Goal: Find specific page/section: Find specific page/section

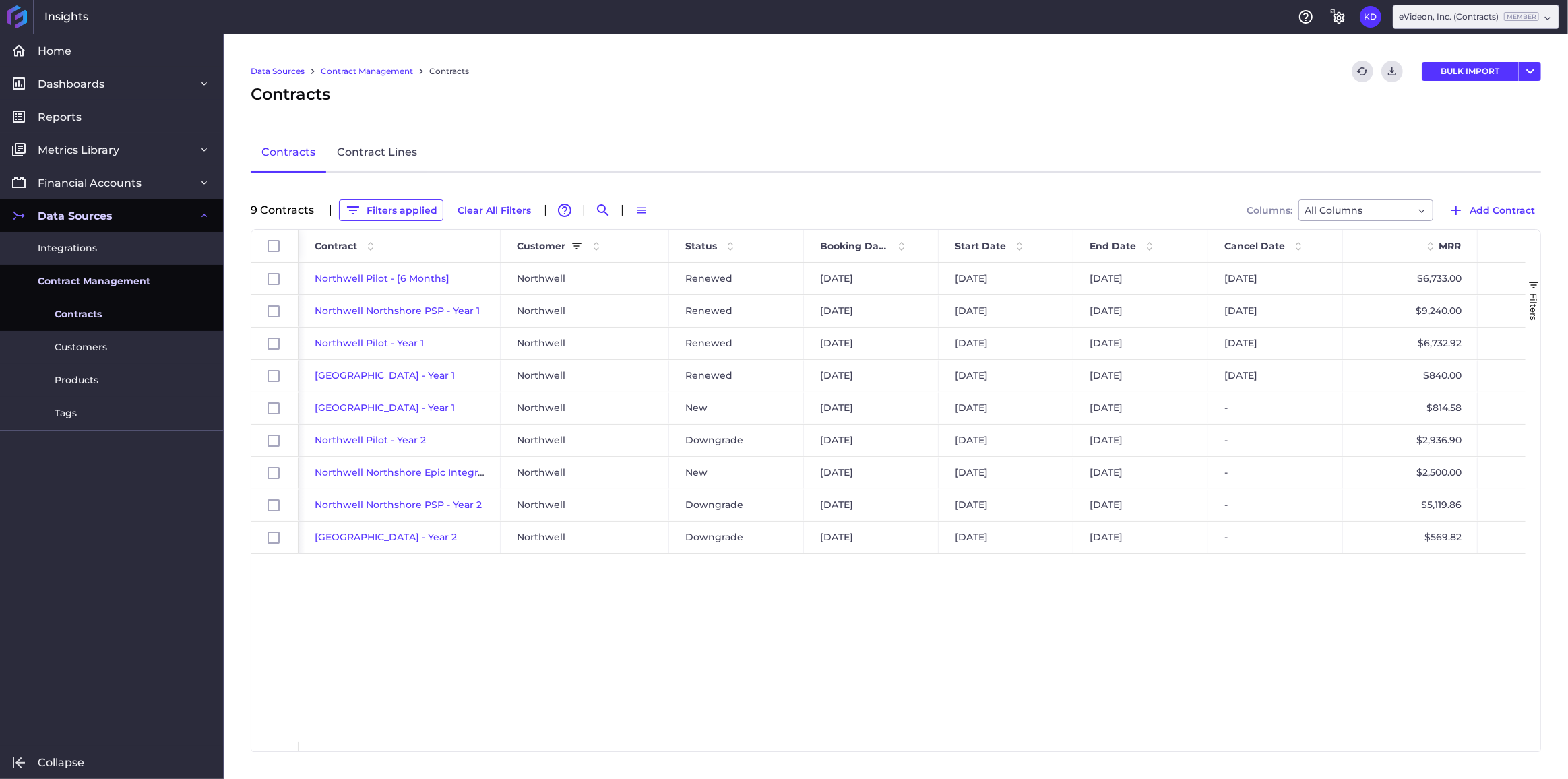
click at [399, 200] on button "Filters applied" at bounding box center [391, 210] width 105 height 21
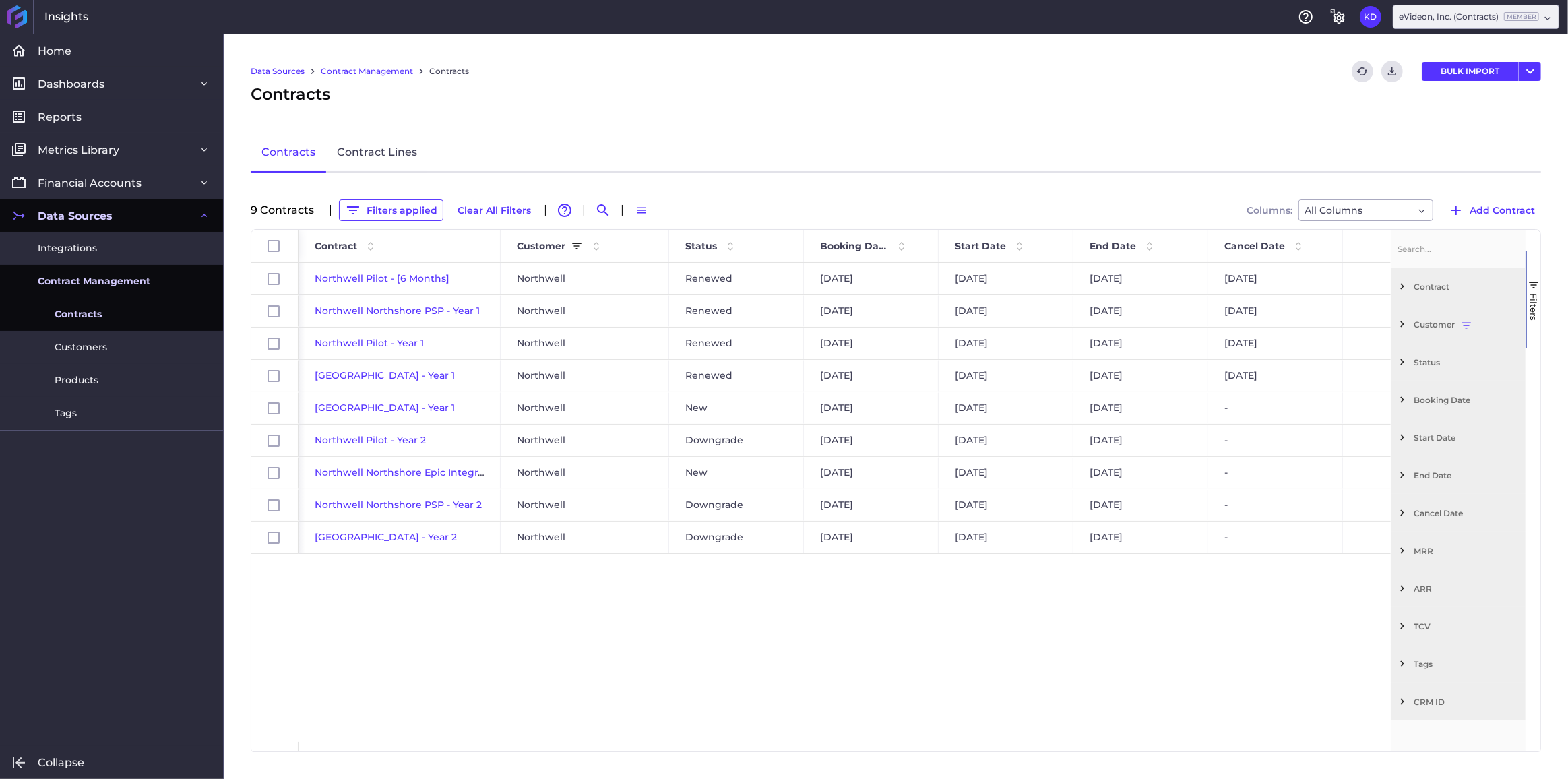
click at [1397, 323] on span "Filter List 12 Filters" at bounding box center [1402, 324] width 12 height 12
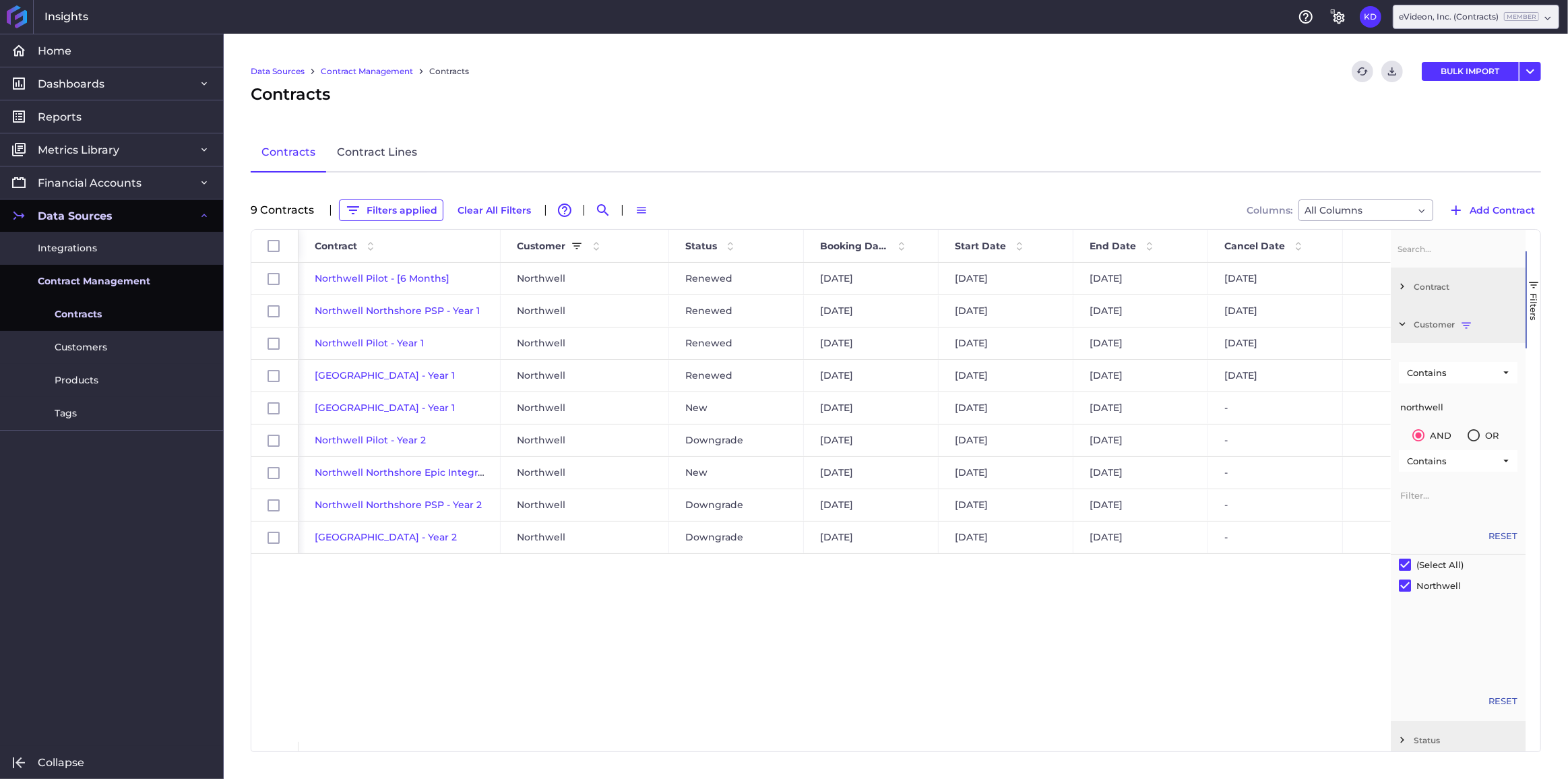
drag, startPoint x: 1451, startPoint y: 402, endPoint x: 1369, endPoint y: 404, distance: 82.0
click at [1369, 404] on div "Id Contract Customer Status" at bounding box center [895, 491] width 1289 height 522
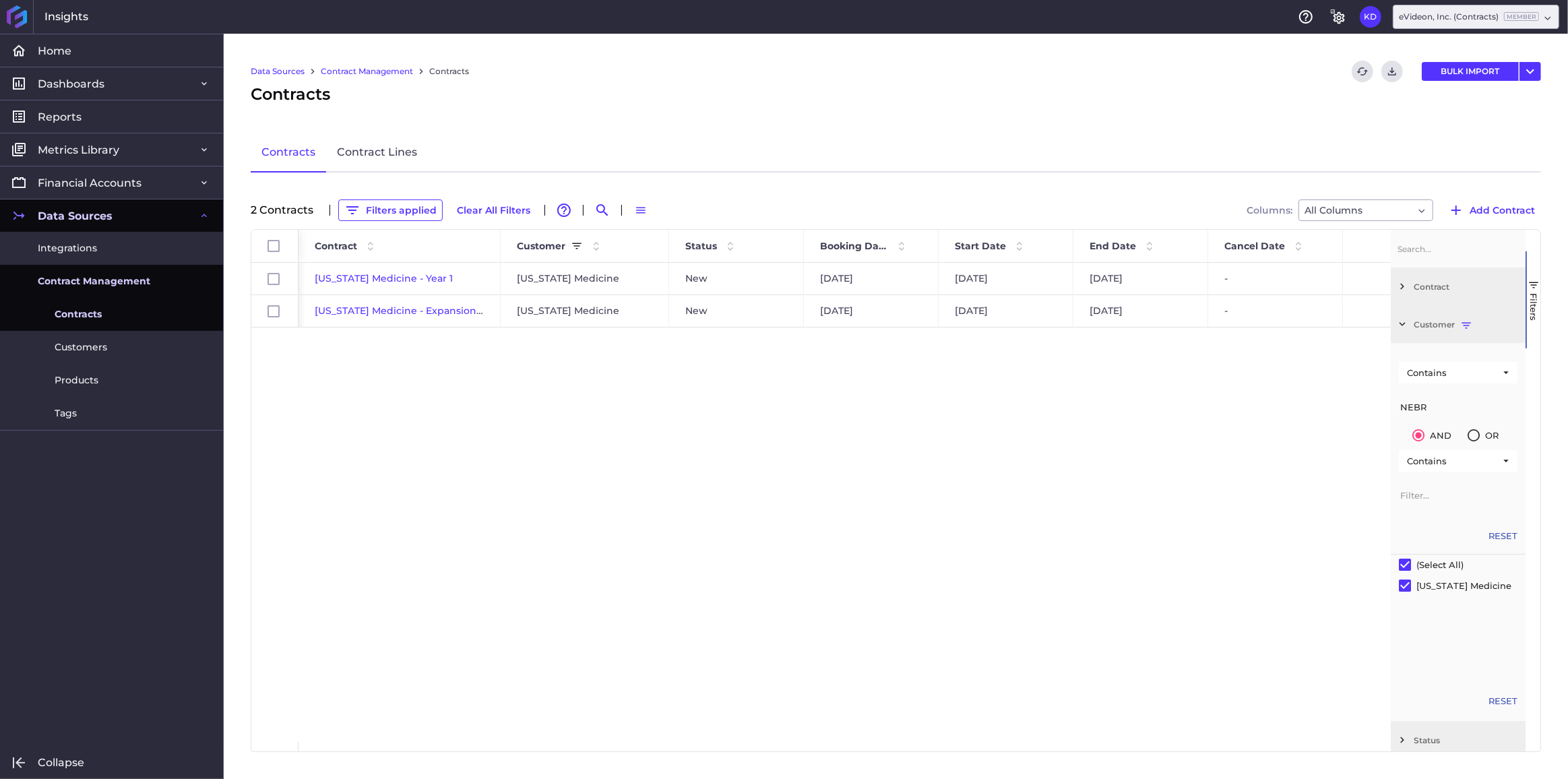
type input "NEBR"
click at [374, 213] on button "Filters applied" at bounding box center [391, 210] width 105 height 21
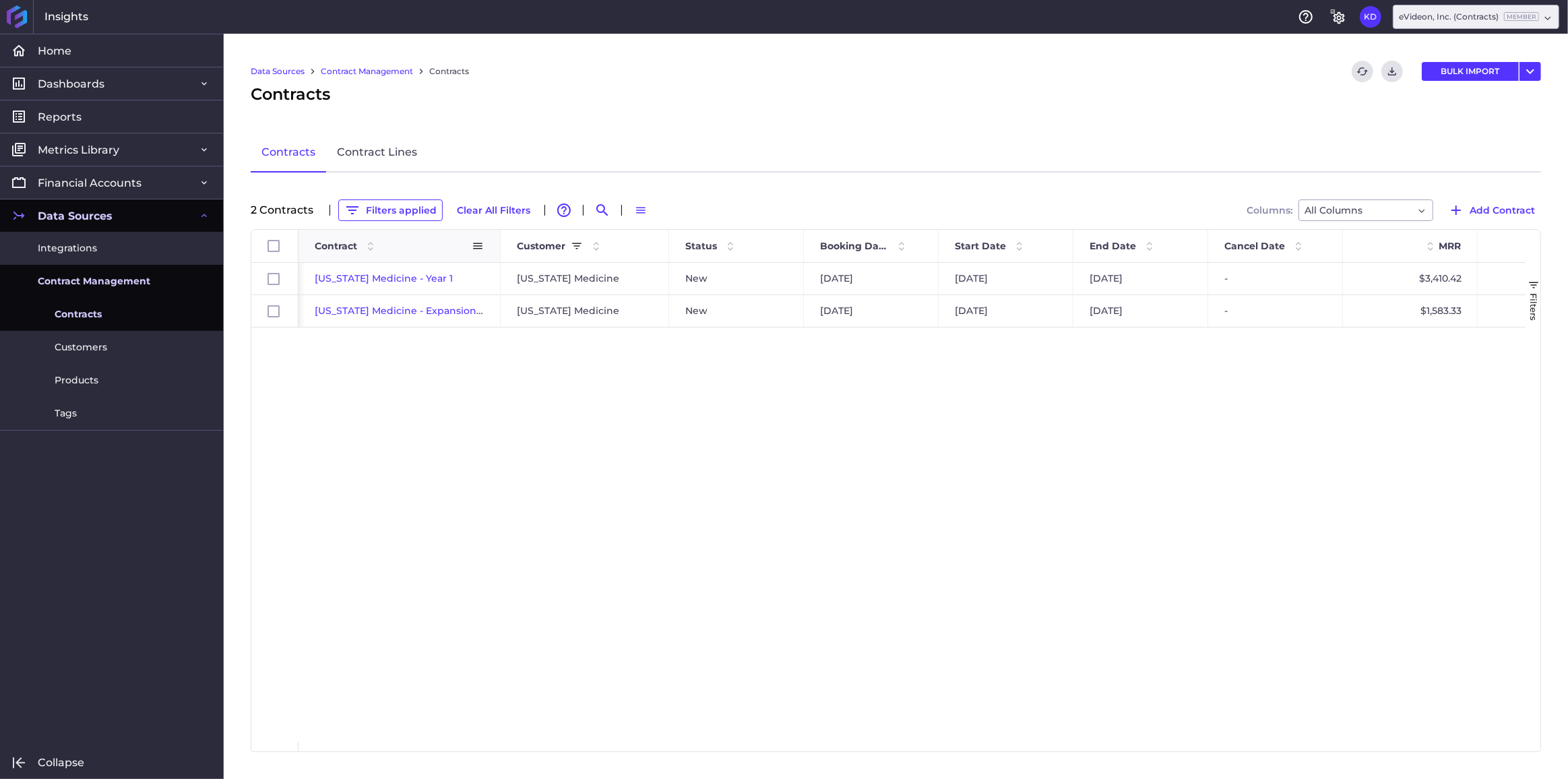
drag, startPoint x: 498, startPoint y: 242, endPoint x: 519, endPoint y: 243, distance: 21.0
click at [503, 243] on div at bounding box center [500, 246] width 6 height 33
click at [519, 243] on div at bounding box center [520, 246] width 6 height 33
click at [519, 243] on div at bounding box center [522, 246] width 6 height 33
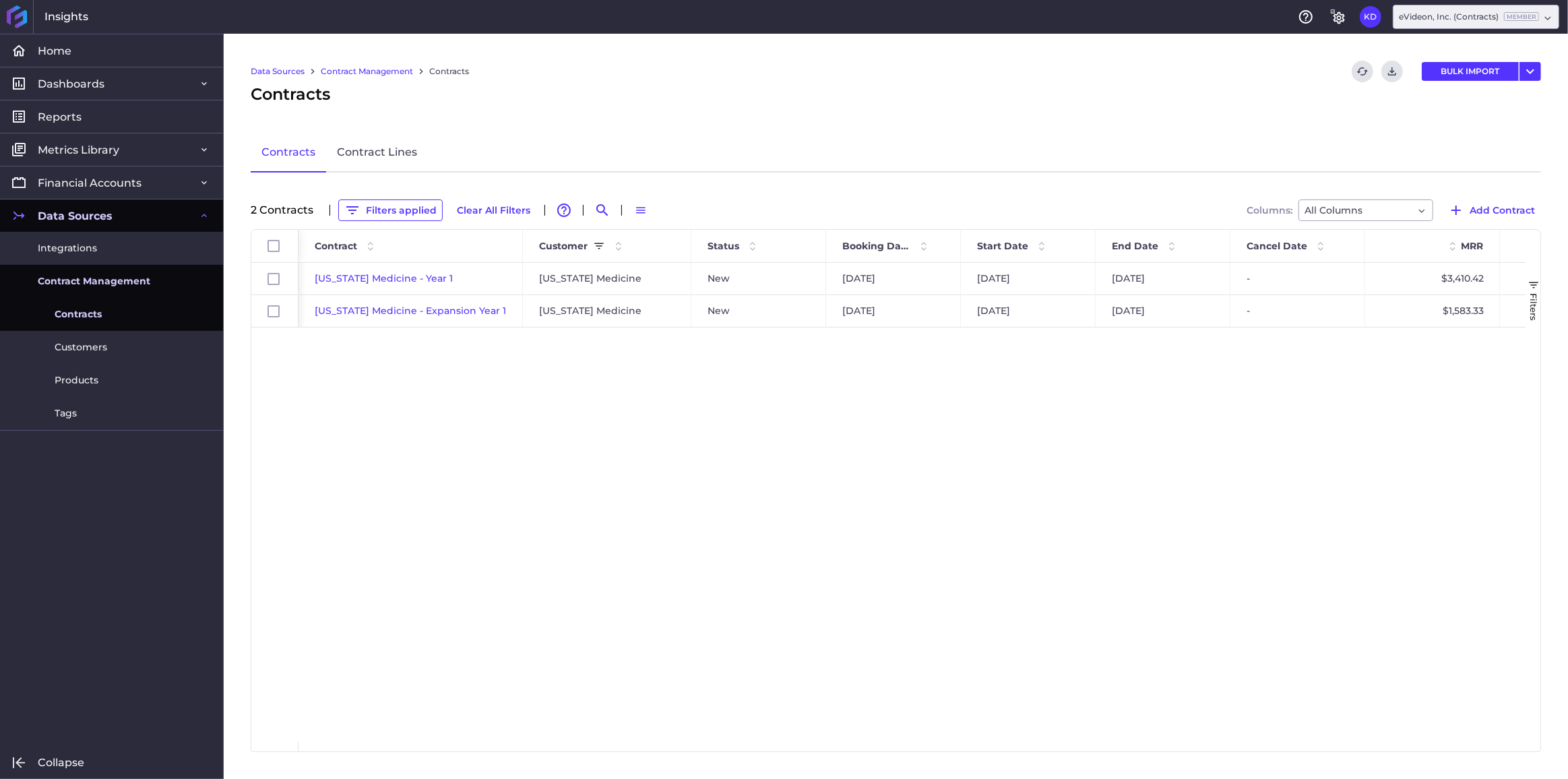
click at [581, 433] on div "[US_STATE] Medicine - Year 1 [US_STATE] Medicine New [DATE] [DATE] [DATE] - $3,…" at bounding box center [911, 502] width 1227 height 479
